Goal: Information Seeking & Learning: Learn about a topic

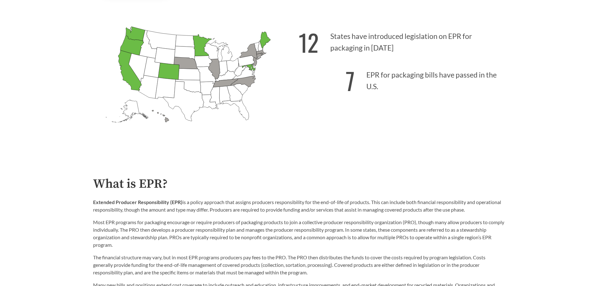
scroll to position [94, 0]
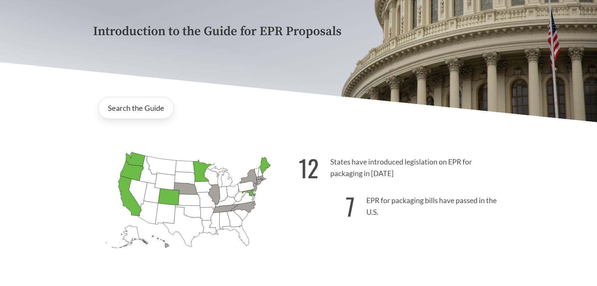
click at [308, 169] on strong "12" at bounding box center [309, 167] width 20 height 35
click at [151, 115] on link "Search the Guide" at bounding box center [136, 108] width 76 height 22
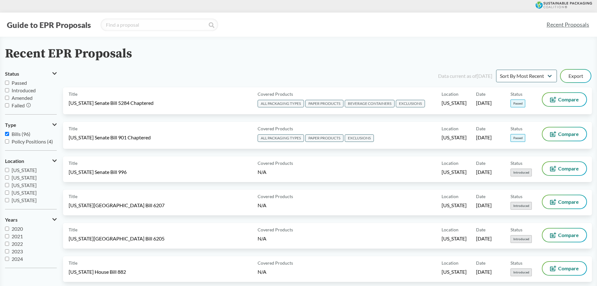
click at [26, 85] on span "Passed" at bounding box center [19, 83] width 15 height 6
click at [9, 85] on input "Passed" at bounding box center [7, 83] width 4 height 4
checkbox input "true"
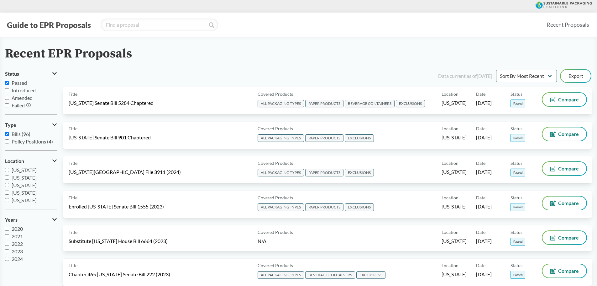
click at [19, 134] on span "Bills (96)" at bounding box center [21, 134] width 19 height 6
click at [9, 134] on input "Bills (96)" at bounding box center [7, 134] width 4 height 4
click at [19, 131] on span "Bills (96)" at bounding box center [21, 134] width 19 height 6
click at [9, 132] on input "Bills (96)" at bounding box center [7, 134] width 4 height 4
checkbox input "true"
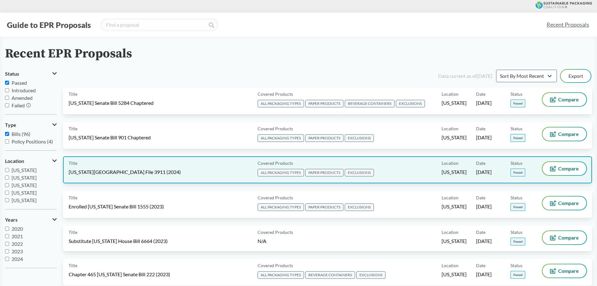
scroll to position [94, 0]
